Goal: Information Seeking & Learning: Learn about a topic

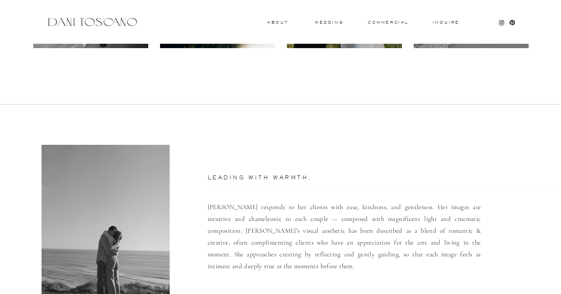
scroll to position [515, 0]
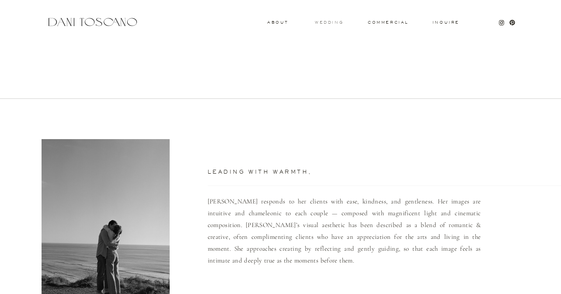
click at [322, 23] on h3 "wedding" at bounding box center [329, 22] width 28 height 3
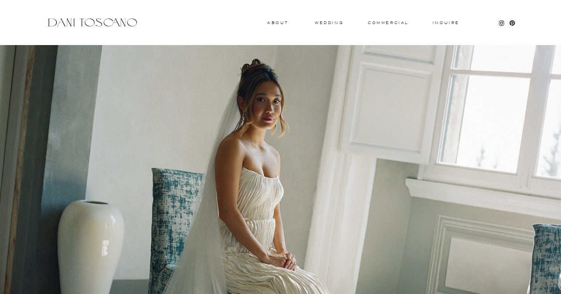
click at [324, 23] on h3 "wedding" at bounding box center [329, 22] width 28 height 3
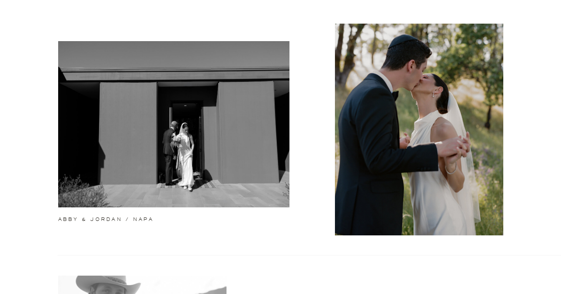
scroll to position [299, 0]
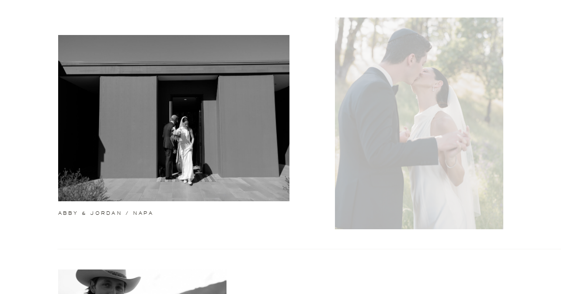
click at [346, 114] on div at bounding box center [419, 122] width 168 height 211
click at [354, 135] on div at bounding box center [419, 122] width 168 height 211
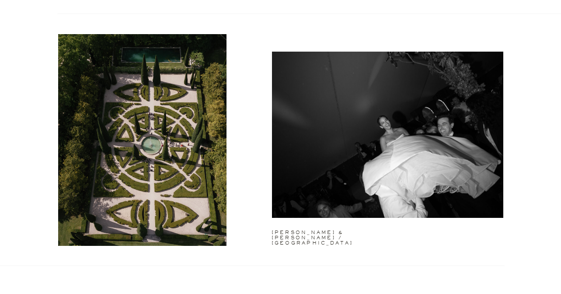
scroll to position [1050, 0]
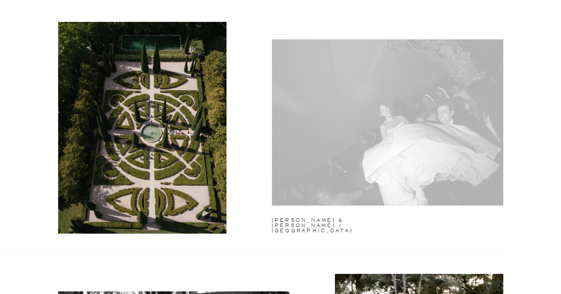
click at [310, 162] on div at bounding box center [387, 122] width 231 height 166
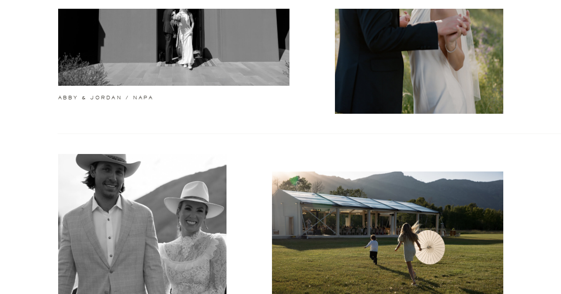
scroll to position [0, 0]
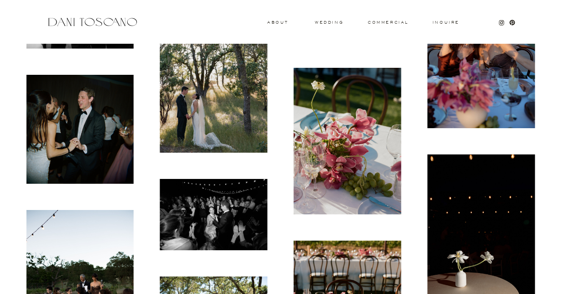
scroll to position [3548, 0]
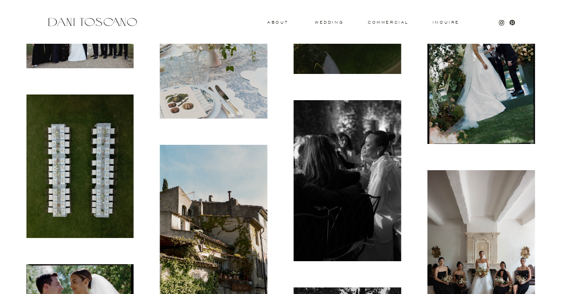
scroll to position [1280, 0]
